Goal: Task Accomplishment & Management: Manage account settings

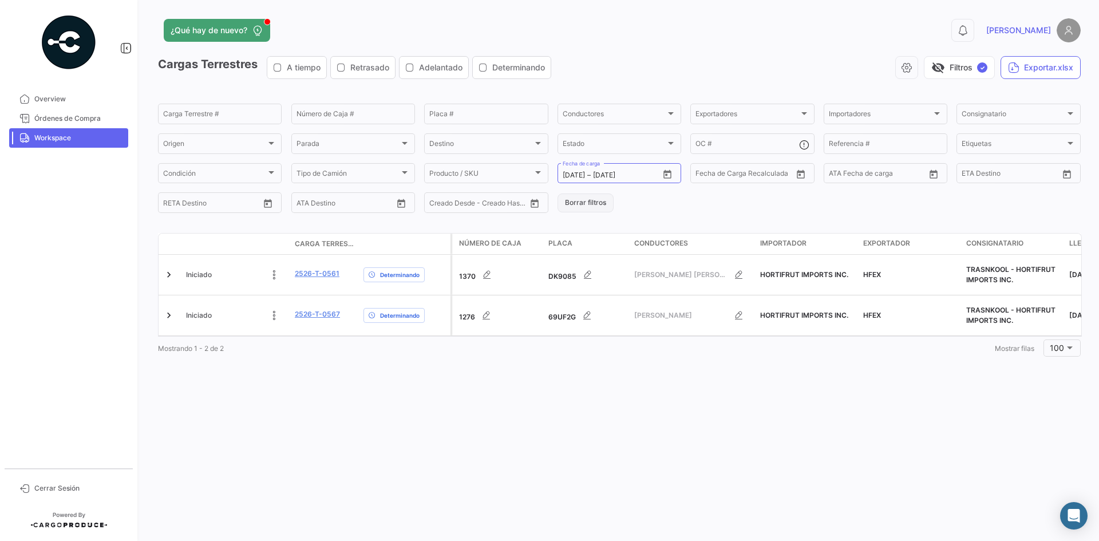
click at [565, 198] on button "Borrar filtros" at bounding box center [586, 203] width 56 height 19
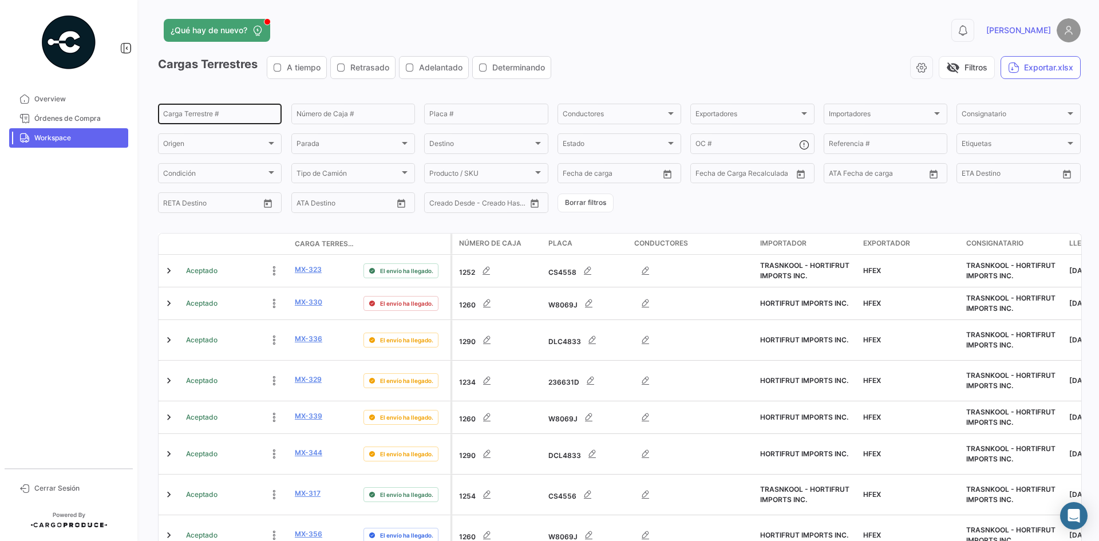
click at [216, 115] on input "Carga Terrestre #" at bounding box center [219, 116] width 113 height 8
paste input "2526-T-0507"
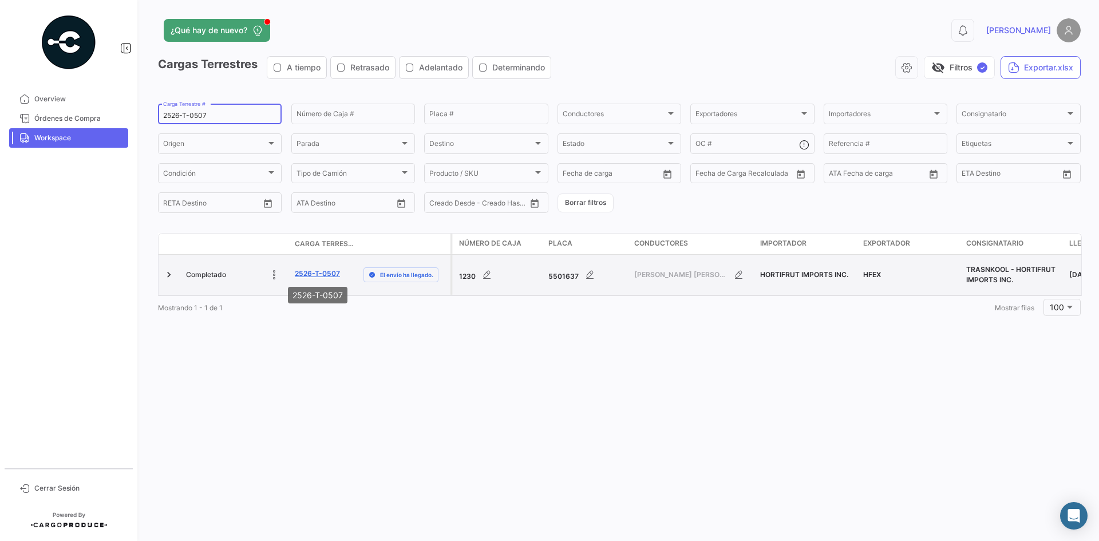
type input "2526-T-0507"
click at [325, 269] on link "2526-T-0507" at bounding box center [317, 274] width 45 height 10
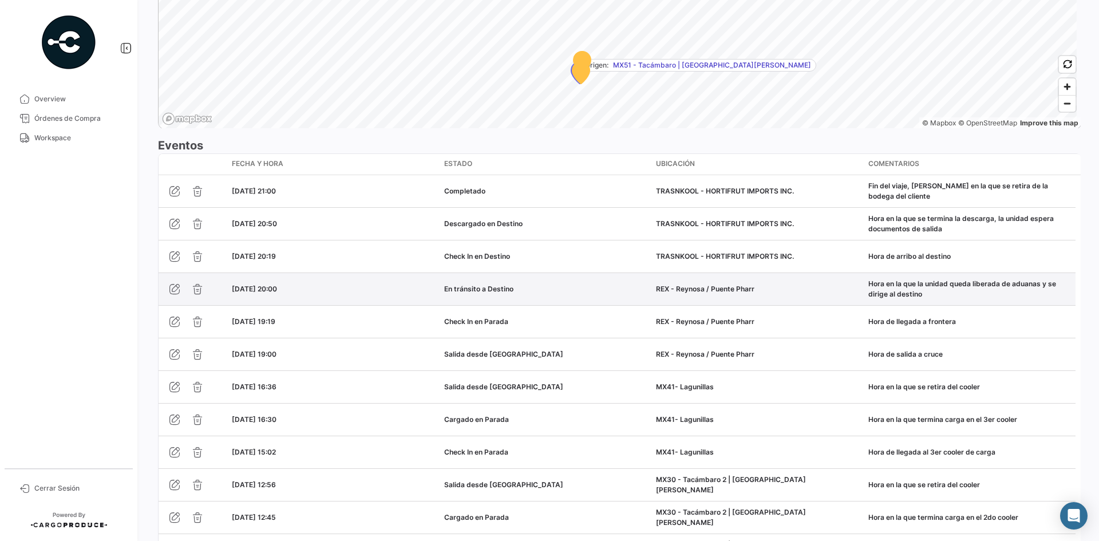
scroll to position [916, 0]
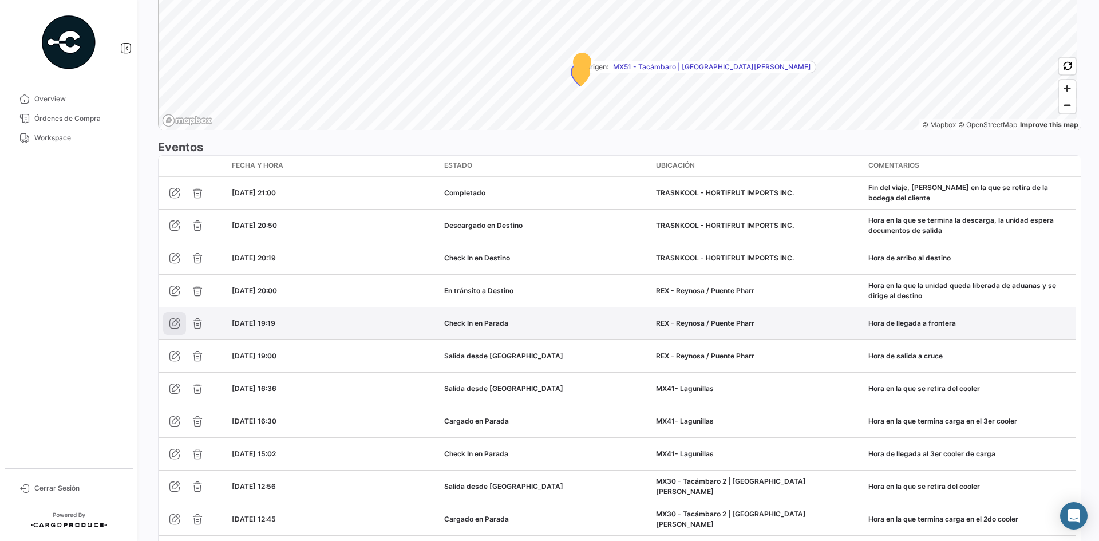
click at [177, 318] on icon "button" at bounding box center [174, 323] width 11 height 11
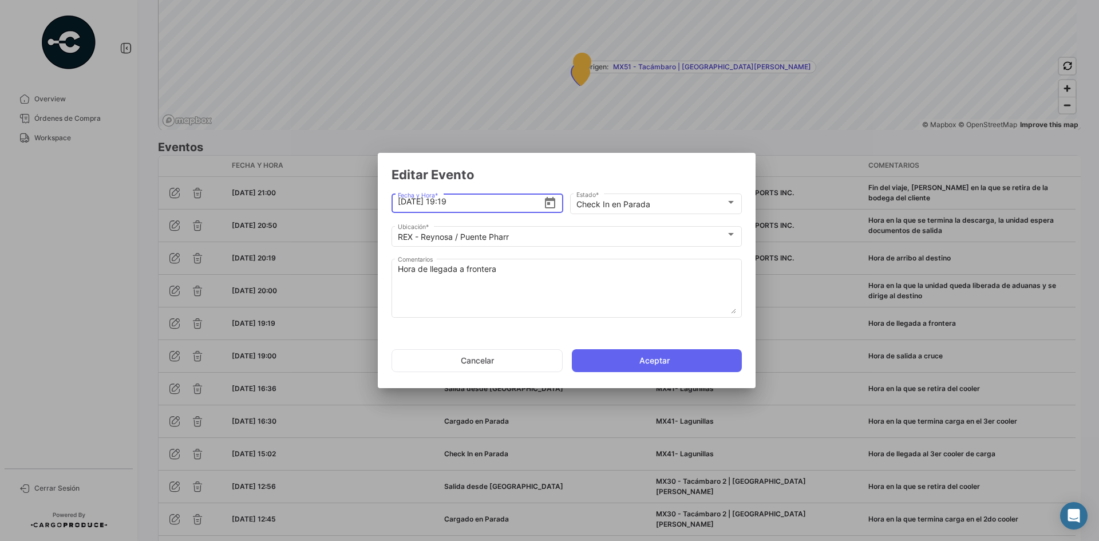
click at [449, 202] on input "[DATE] 19:19" at bounding box center [471, 202] width 146 height 40
click at [480, 202] on input "[DATE] 18:19" at bounding box center [471, 202] width 146 height 40
type input "[DATE] 18:48"
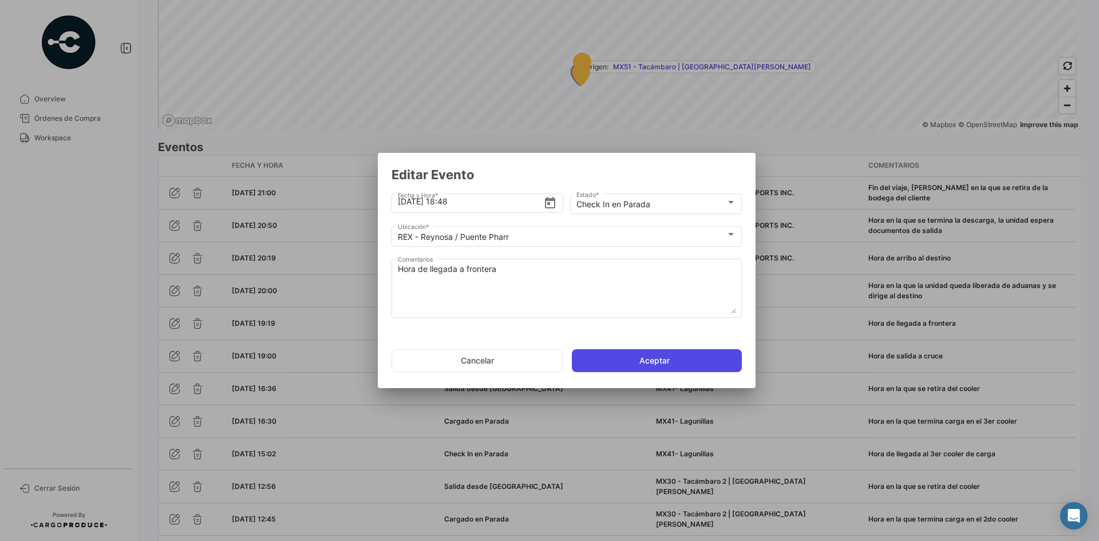
click at [630, 362] on button "Aceptar" at bounding box center [657, 360] width 170 height 23
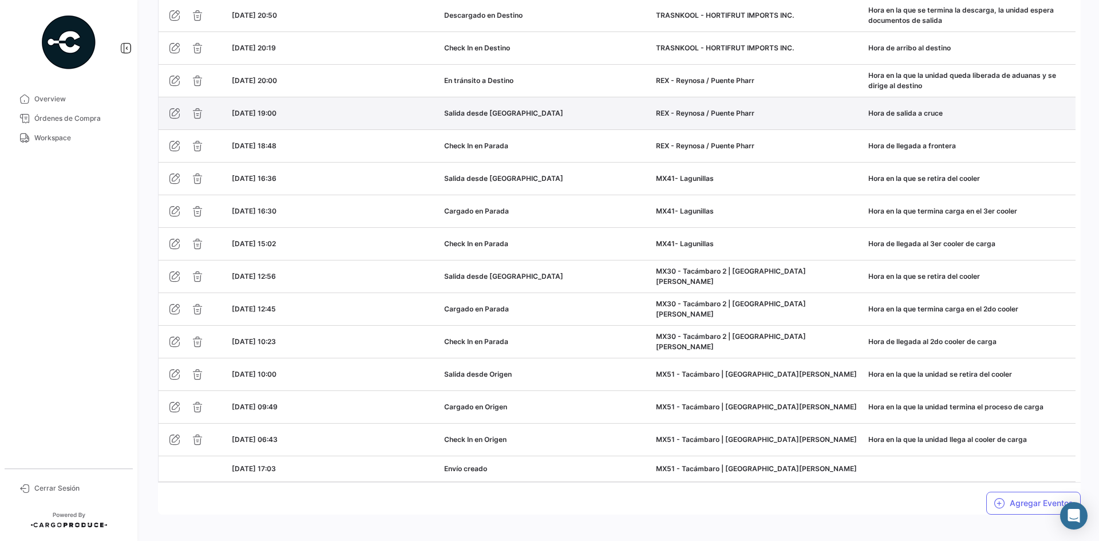
scroll to position [817, 0]
